Goal: Find contact information: Find contact information

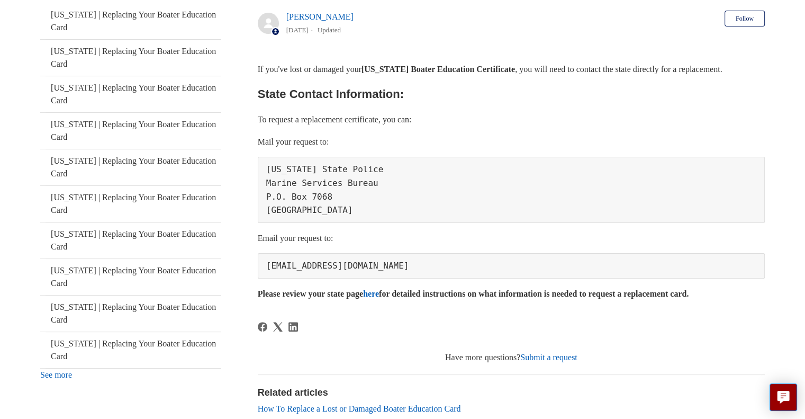
scroll to position [224, 0]
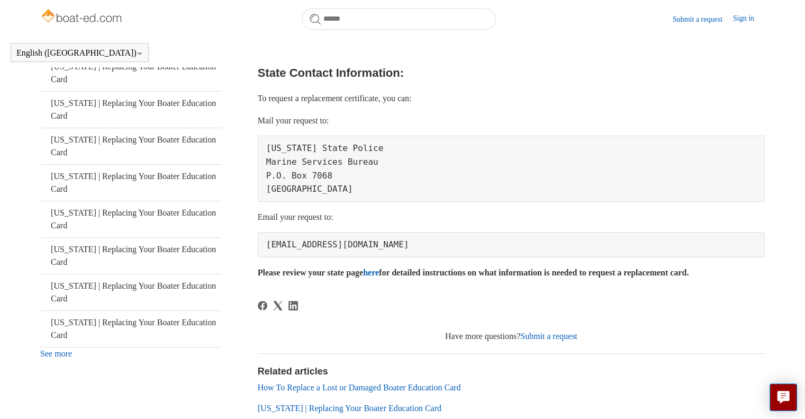
click at [386, 277] on strong "Please review your state page here for detailed instructions on what informatio…" at bounding box center [473, 272] width 431 height 9
click at [379, 277] on link "here" at bounding box center [371, 272] width 16 height 9
click at [344, 251] on pre "[EMAIL_ADDRESS][DOMAIN_NAME]" at bounding box center [511, 244] width 507 height 25
click at [344, 254] on pre "[EMAIL_ADDRESS][DOMAIN_NAME]" at bounding box center [511, 244] width 507 height 25
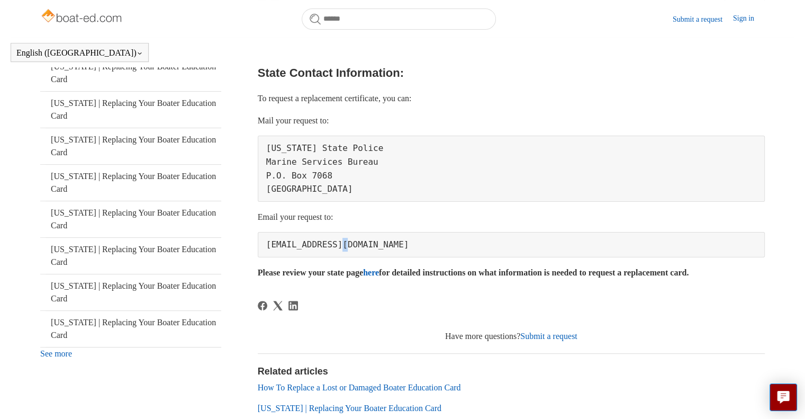
click at [344, 254] on pre "[EMAIL_ADDRESS][DOMAIN_NAME]" at bounding box center [511, 244] width 507 height 25
copy div "[EMAIL_ADDRESS][DOMAIN_NAME]"
